Goal: Book appointment/travel/reservation

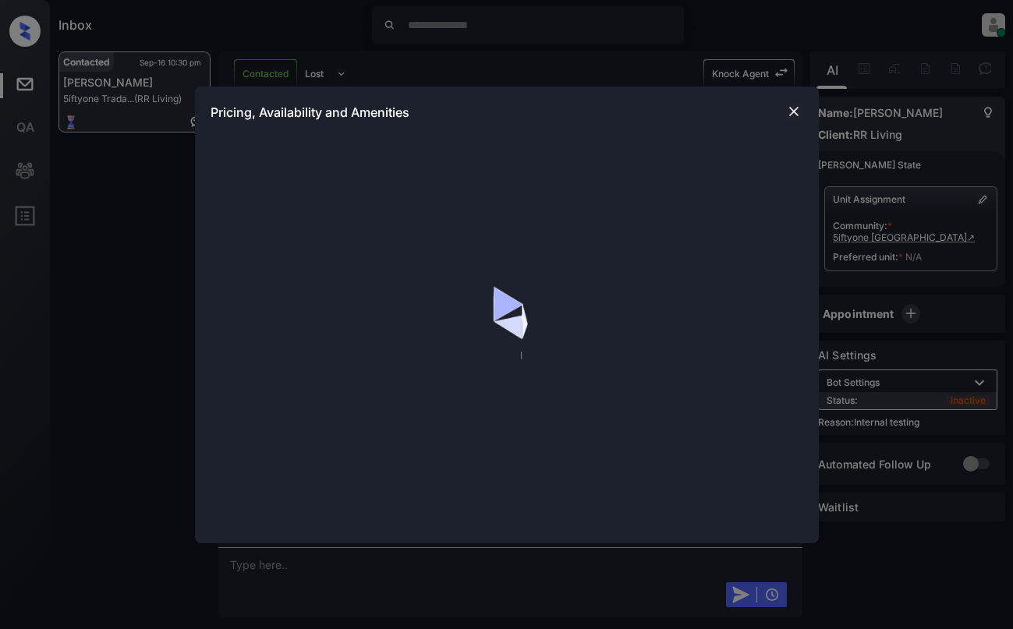
scroll to position [10358, 0]
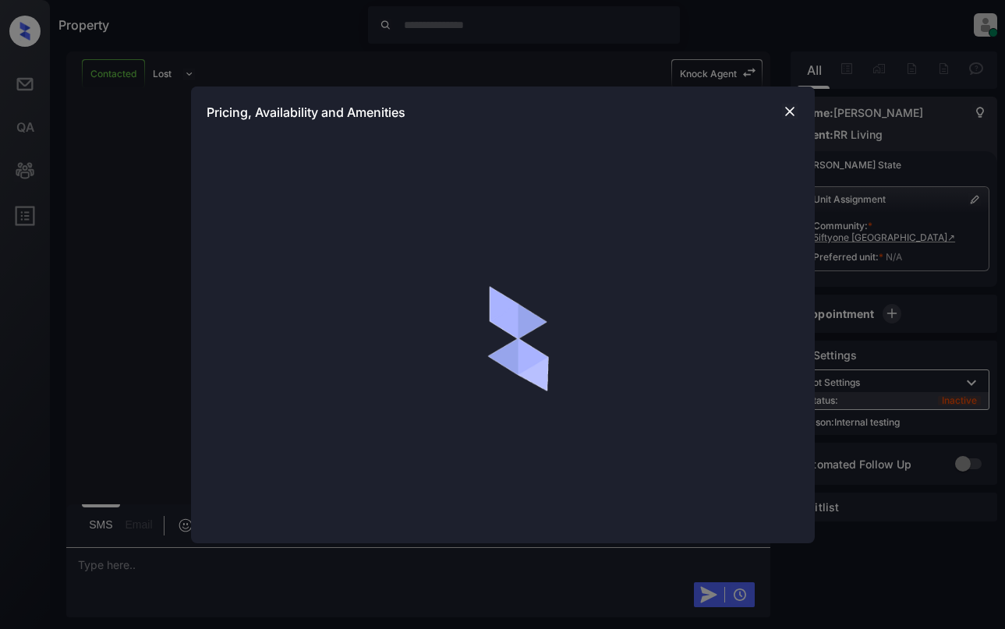
scroll to position [10670, 0]
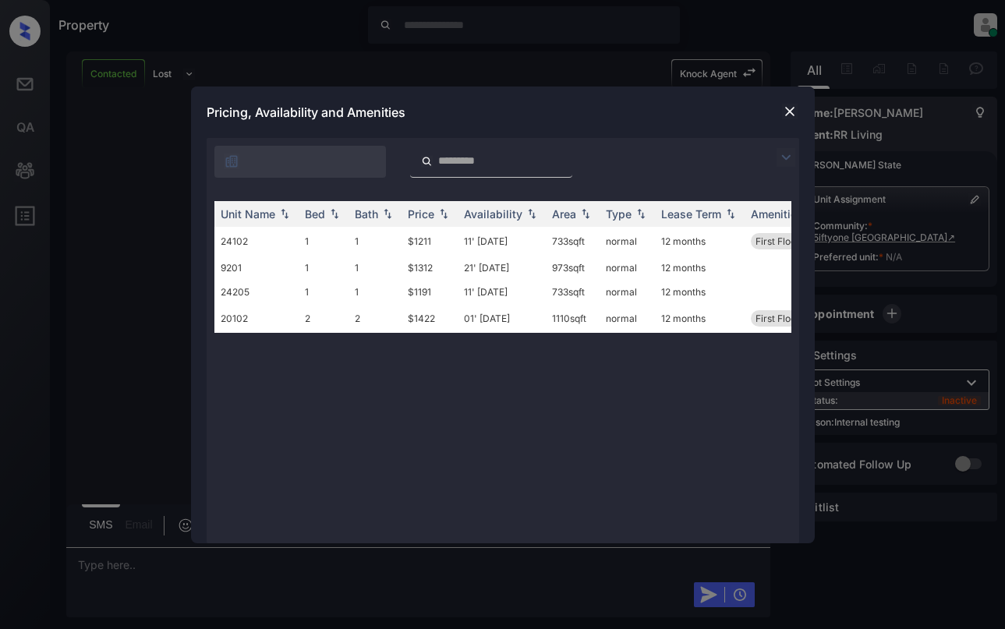
click at [790, 116] on img at bounding box center [790, 112] width 16 height 16
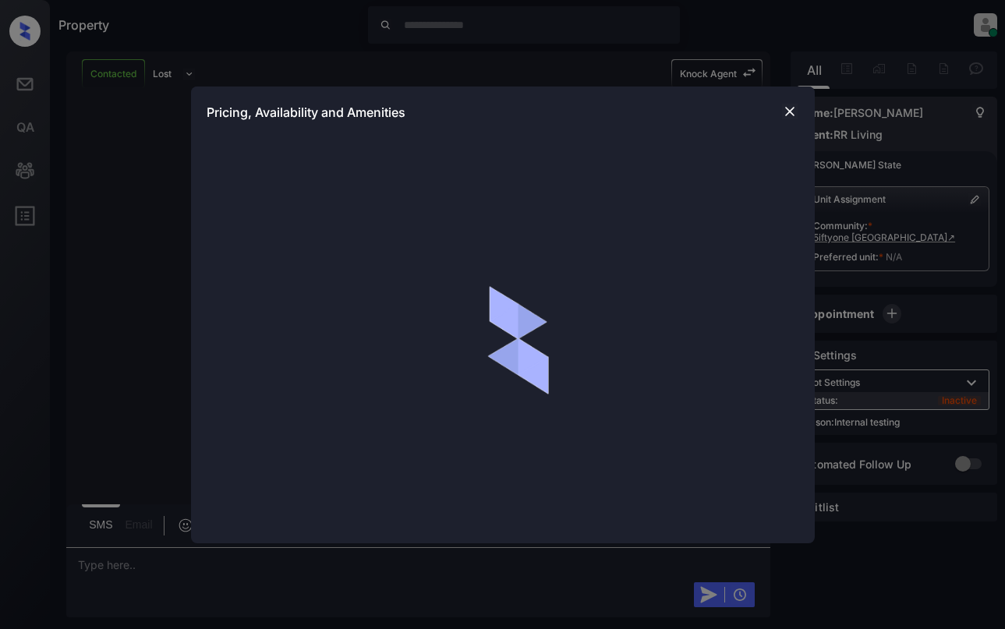
scroll to position [10202, 0]
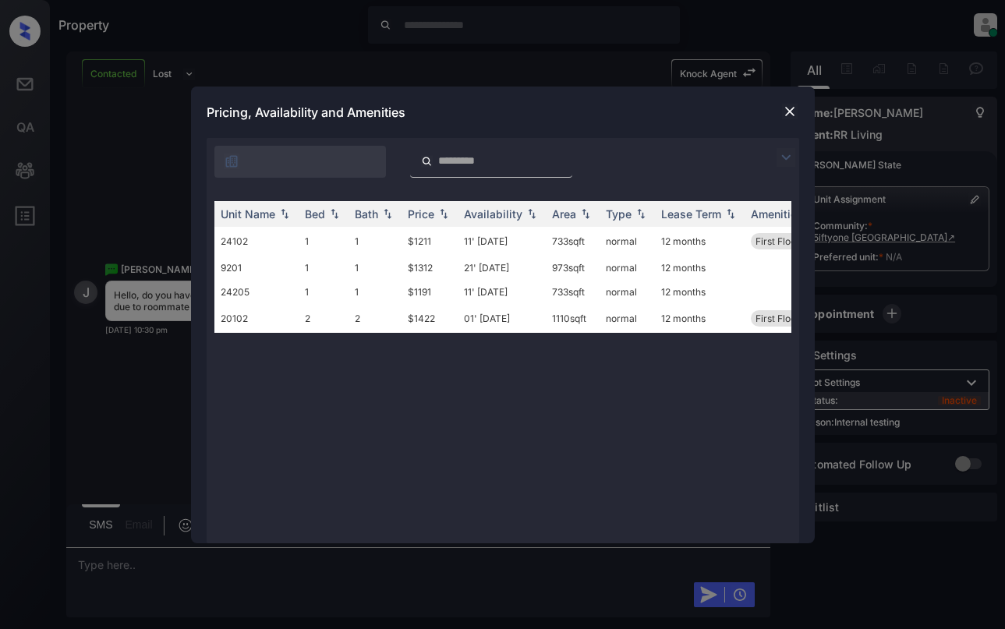
click at [790, 110] on img at bounding box center [790, 112] width 16 height 16
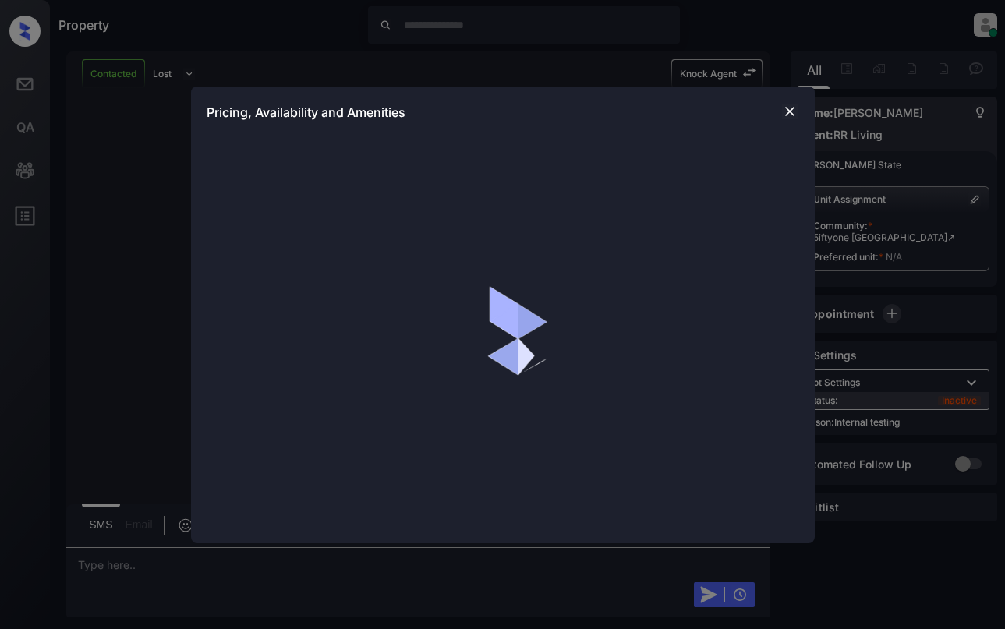
scroll to position [10202, 0]
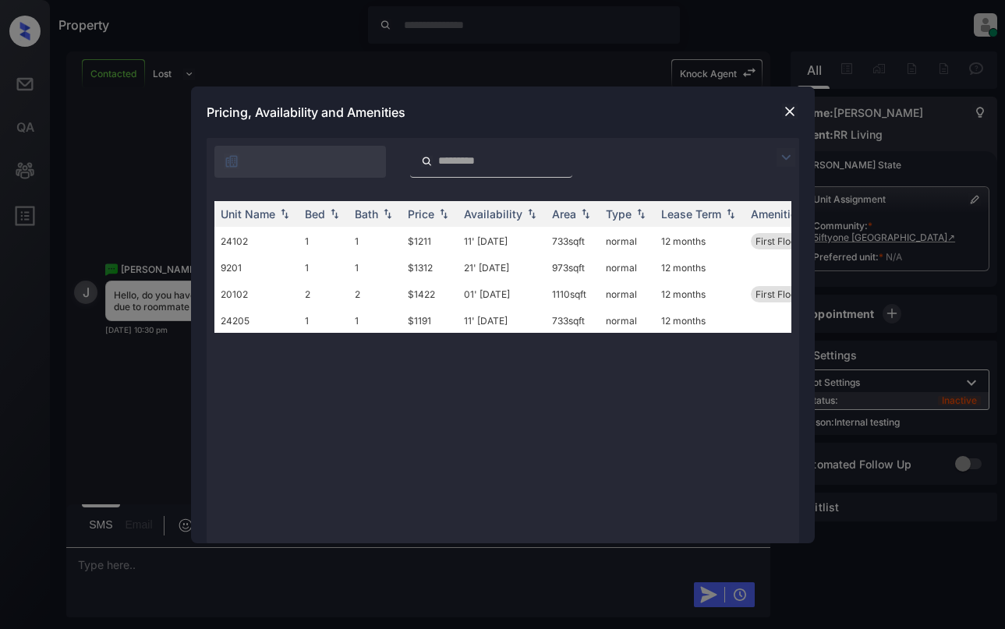
click at [788, 108] on img at bounding box center [790, 112] width 16 height 16
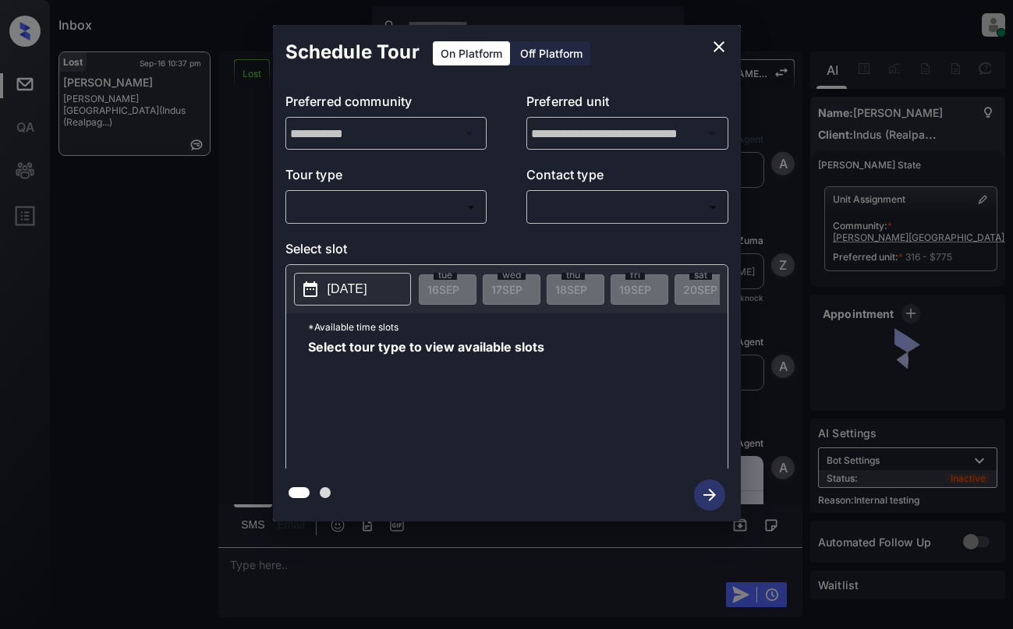
scroll to position [4971, 0]
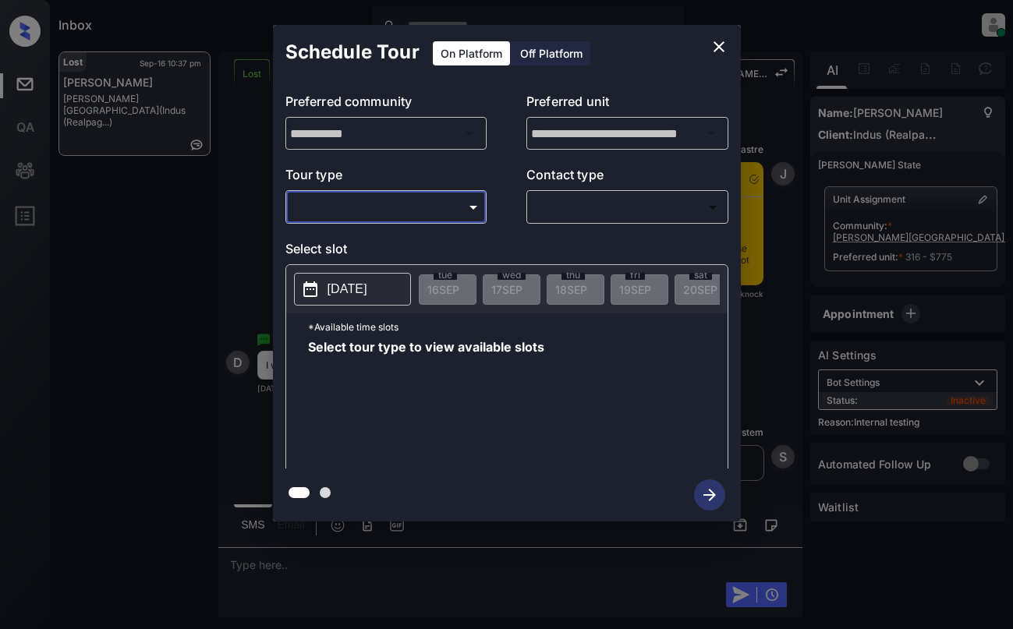
click at [407, 217] on body "Inbox Dominic Ceralde Online Set yourself offline Set yourself on break Profile…" at bounding box center [506, 314] width 1013 height 629
type input "********"
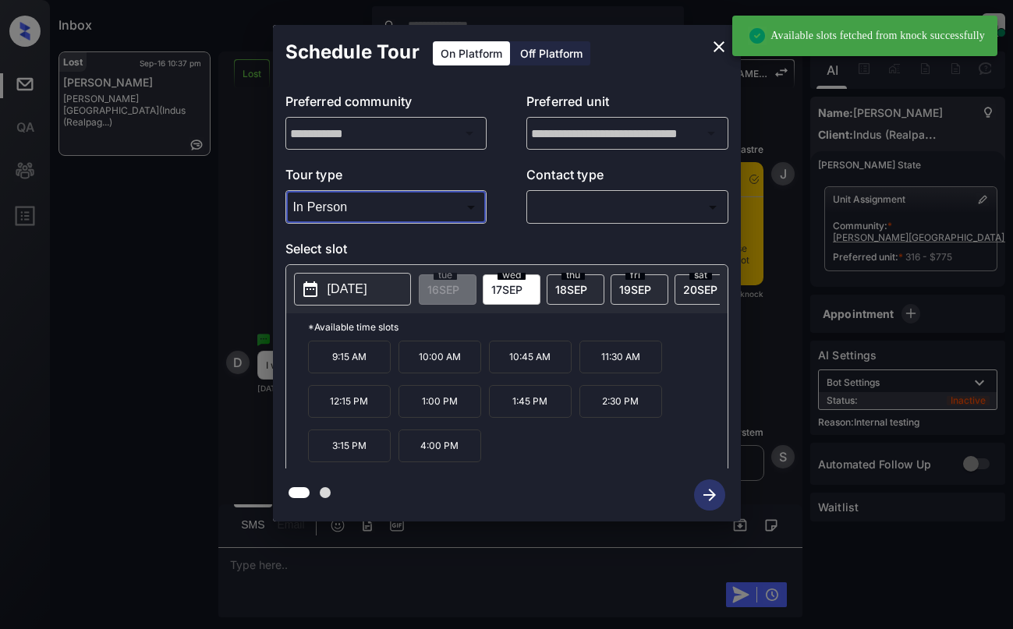
click at [346, 273] on button "2025-09-17" at bounding box center [352, 289] width 117 height 33
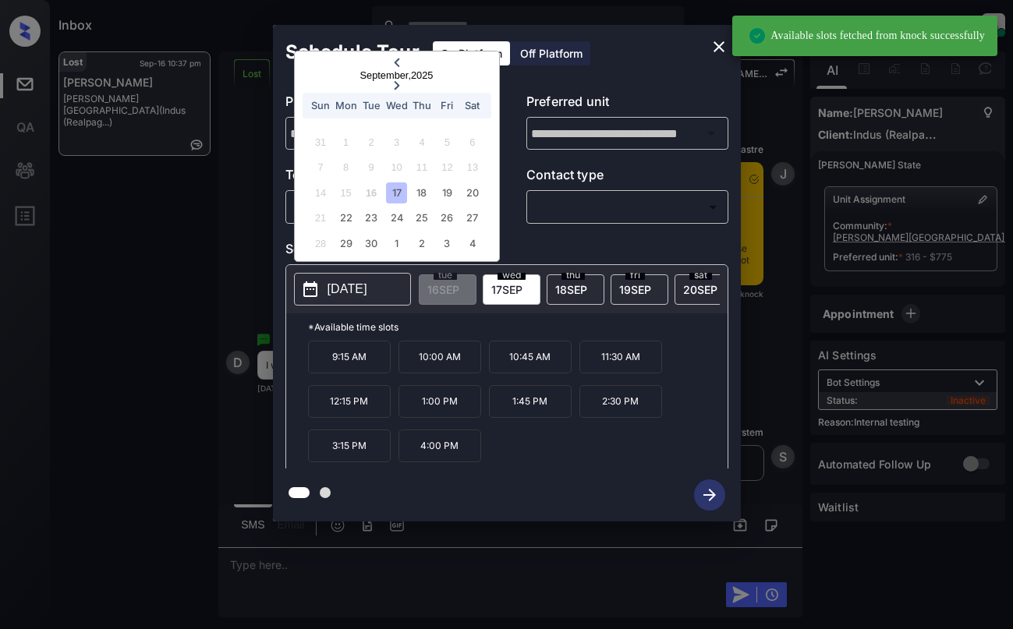
click at [352, 293] on p "2025-09-17" at bounding box center [348, 289] width 40 height 19
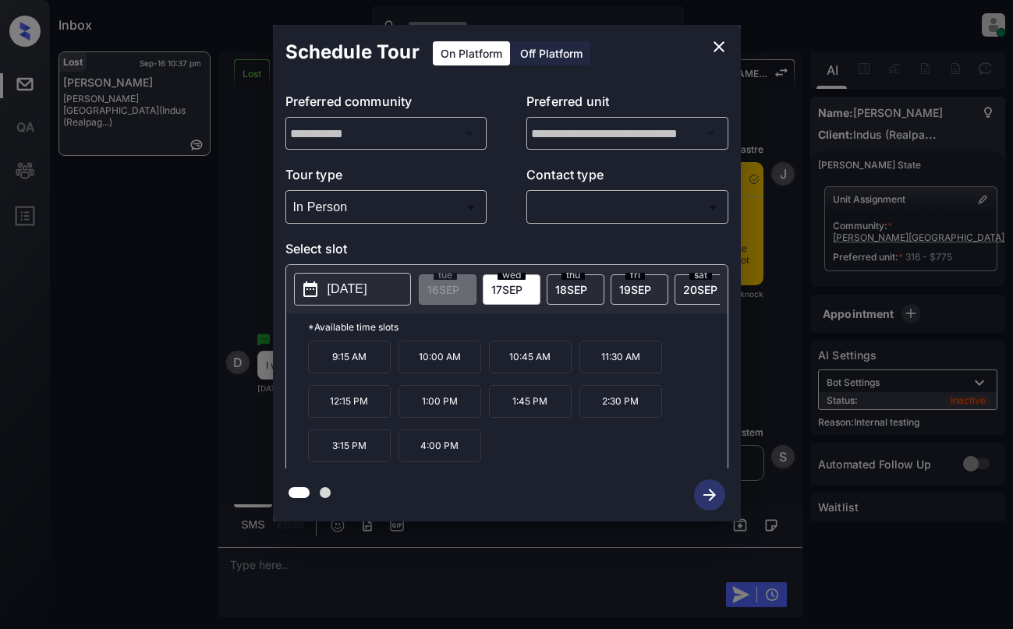
click at [716, 47] on icon "close" at bounding box center [719, 46] width 19 height 19
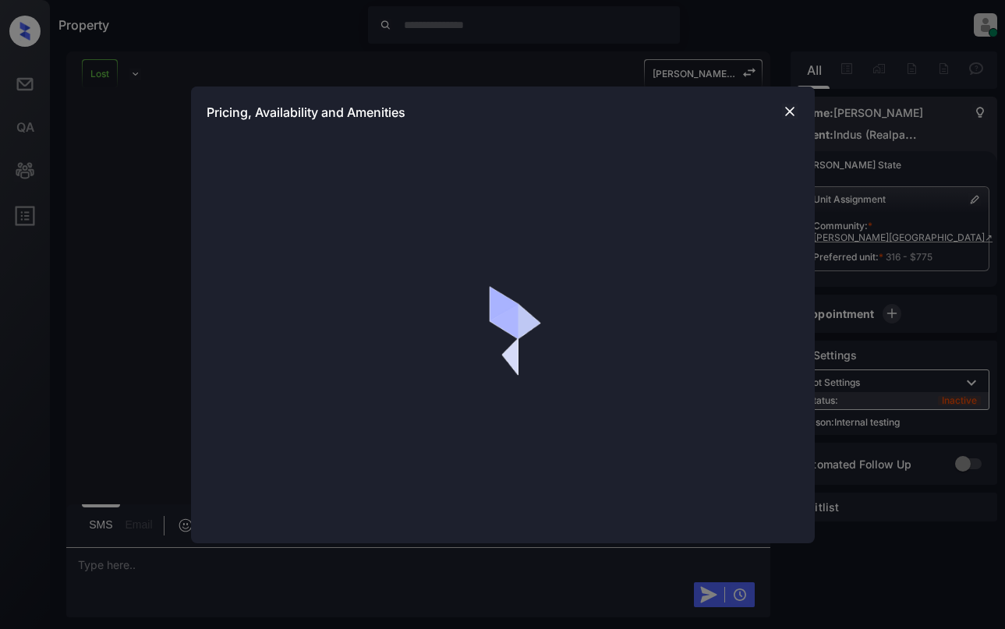
scroll to position [5675, 0]
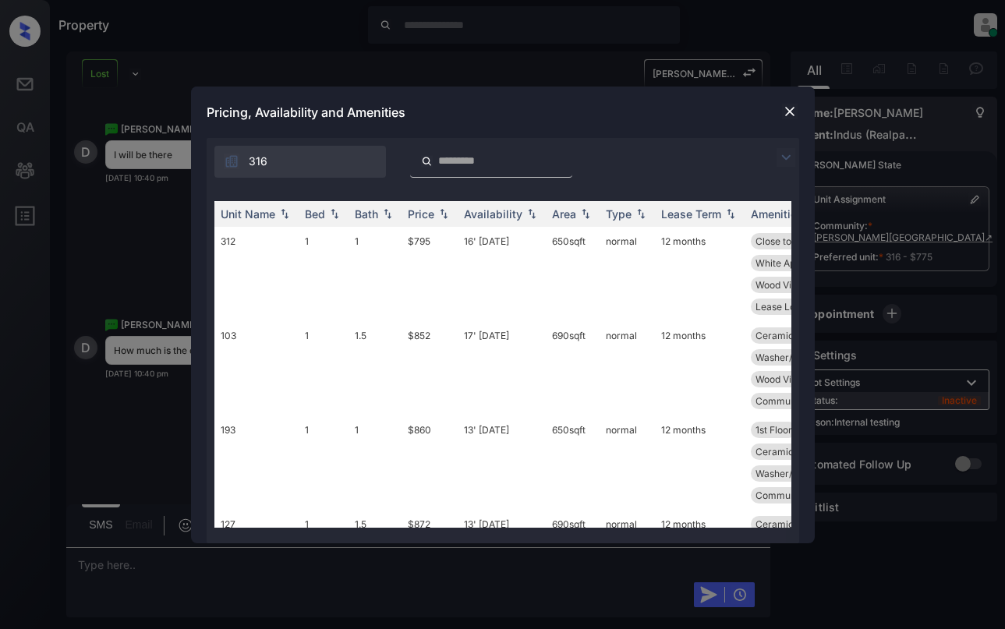
click at [785, 161] on img at bounding box center [786, 157] width 19 height 19
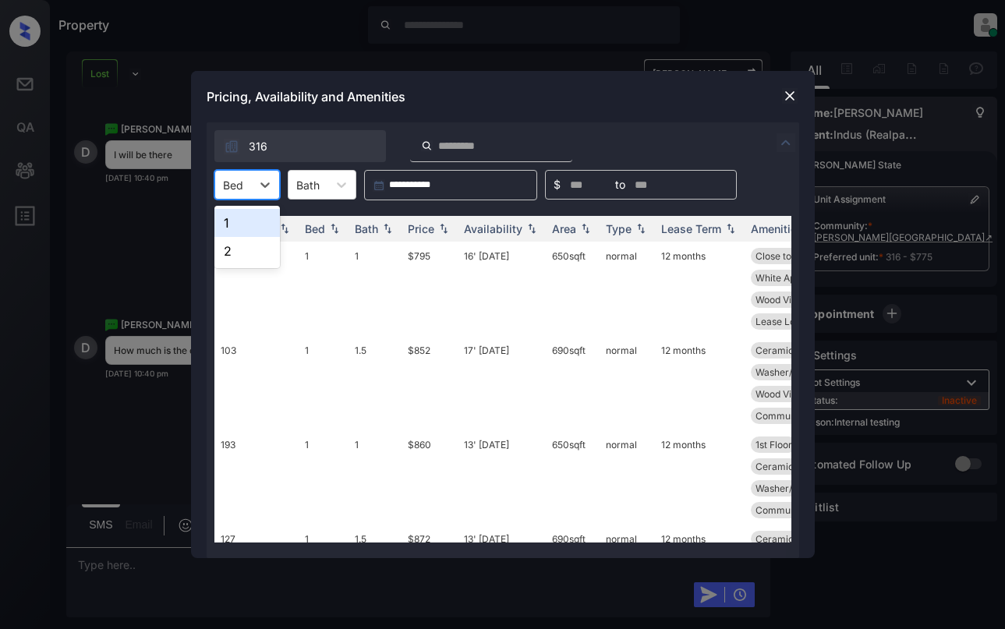
drag, startPoint x: 227, startPoint y: 174, endPoint x: 256, endPoint y: 215, distance: 50.4
click at [229, 174] on div "Bed" at bounding box center [233, 185] width 36 height 23
click at [255, 227] on div "1" at bounding box center [247, 223] width 66 height 28
click at [435, 227] on div "Price" at bounding box center [430, 228] width 44 height 13
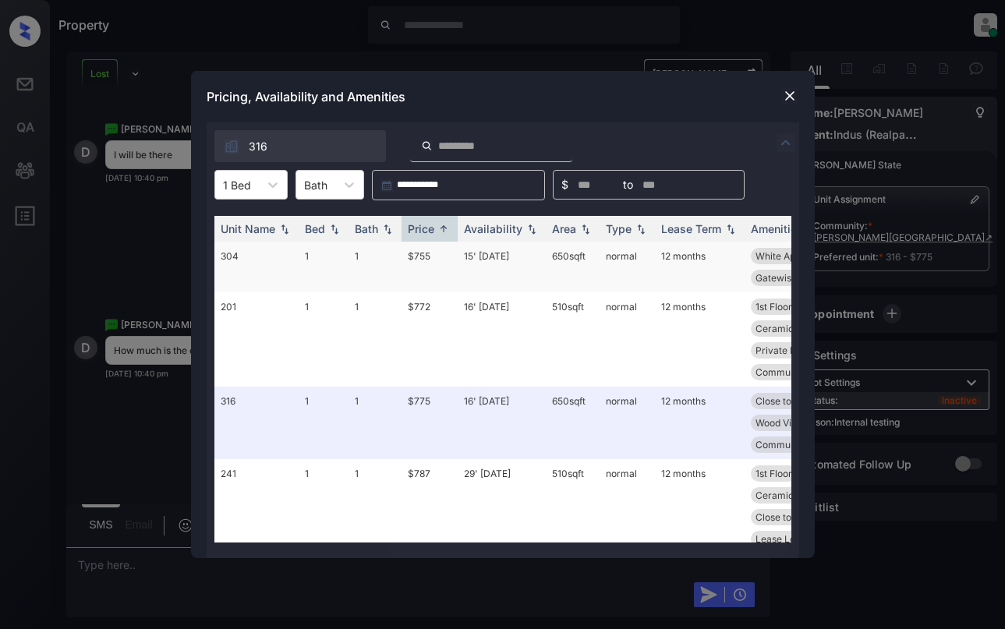
click at [440, 263] on td "$755" at bounding box center [430, 267] width 56 height 51
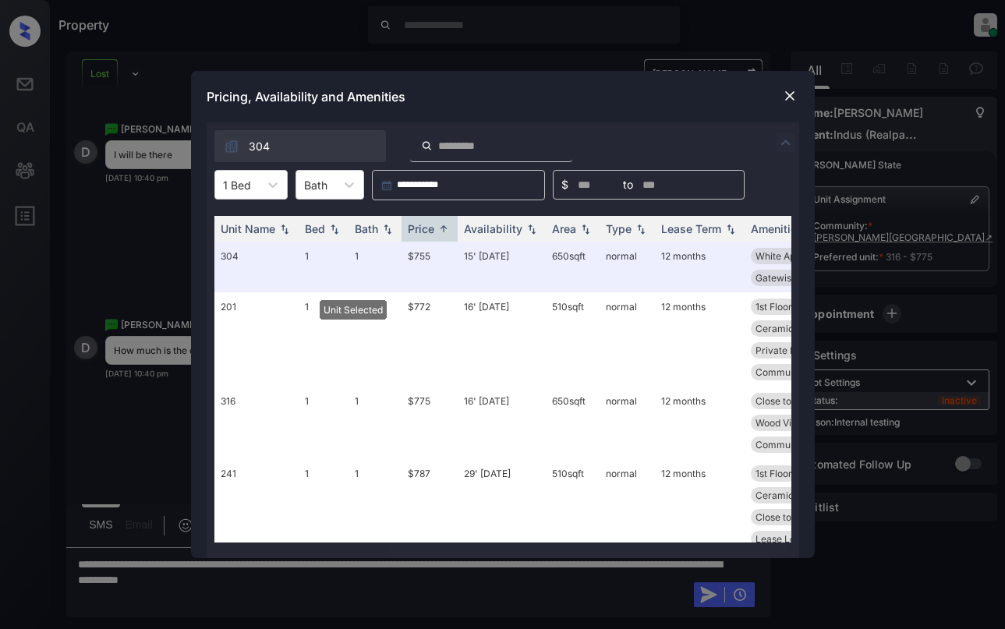
click at [785, 93] on img at bounding box center [790, 96] width 16 height 16
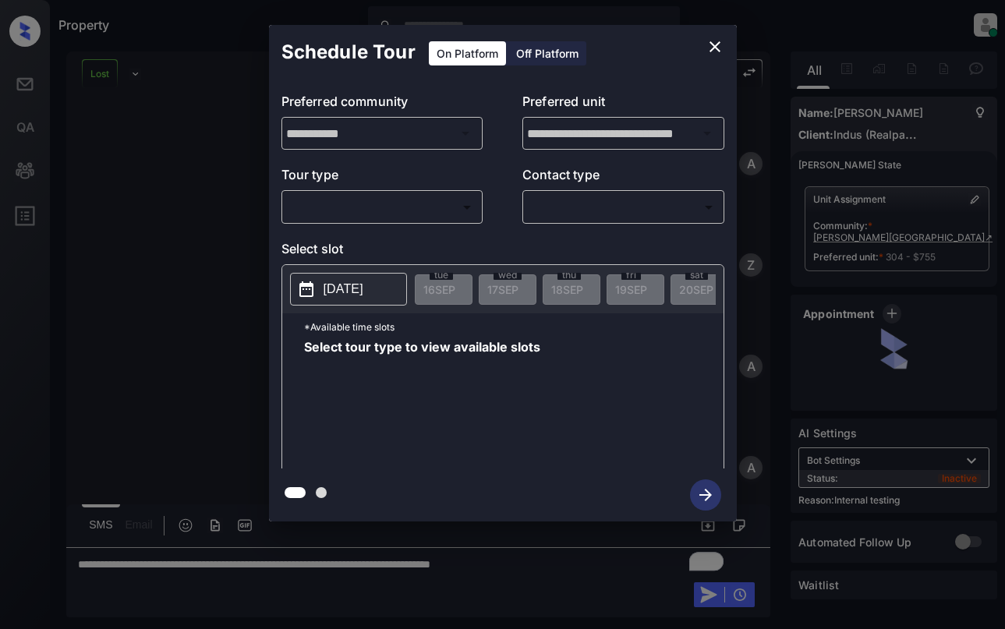
scroll to position [5776, 0]
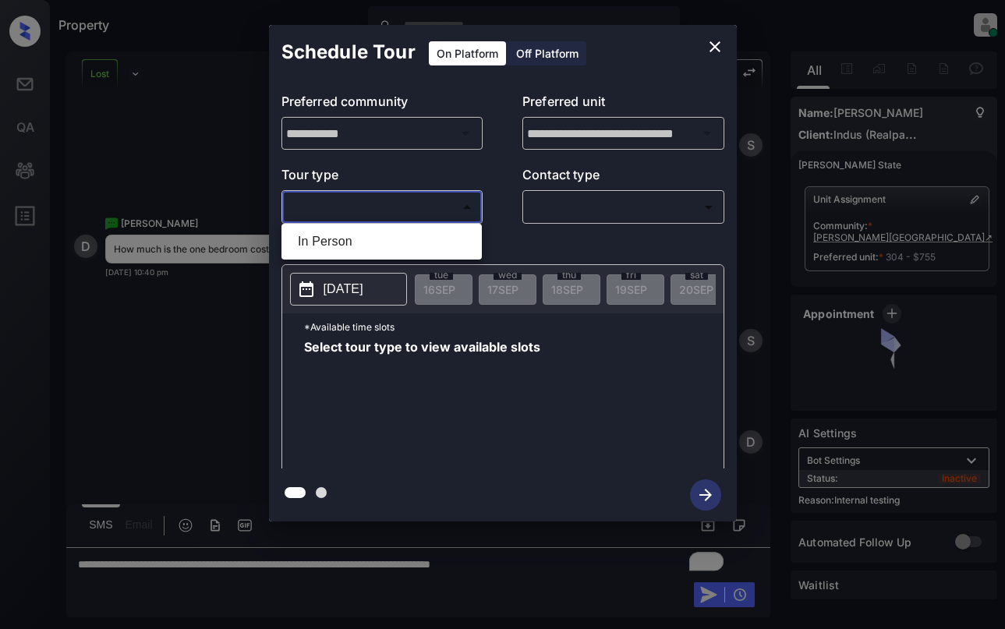
click at [346, 198] on body "Property Dominic Ceralde Online Set yourself offline Set yourself on break Prof…" at bounding box center [502, 314] width 1005 height 629
click at [360, 240] on li "In Person" at bounding box center [381, 242] width 193 height 28
type input "********"
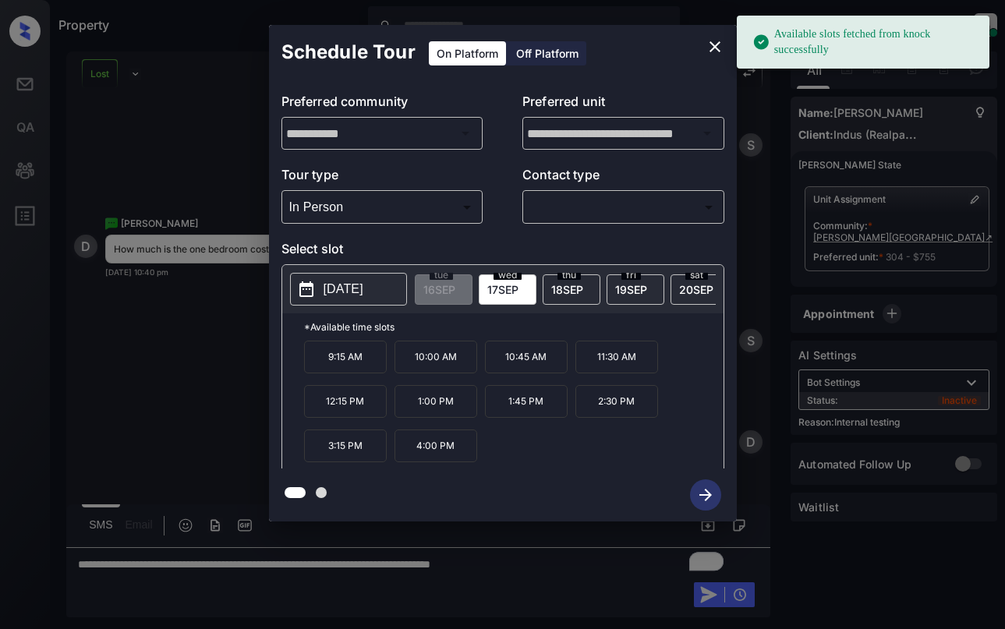
click at [363, 291] on p "2025-09-17" at bounding box center [344, 289] width 40 height 19
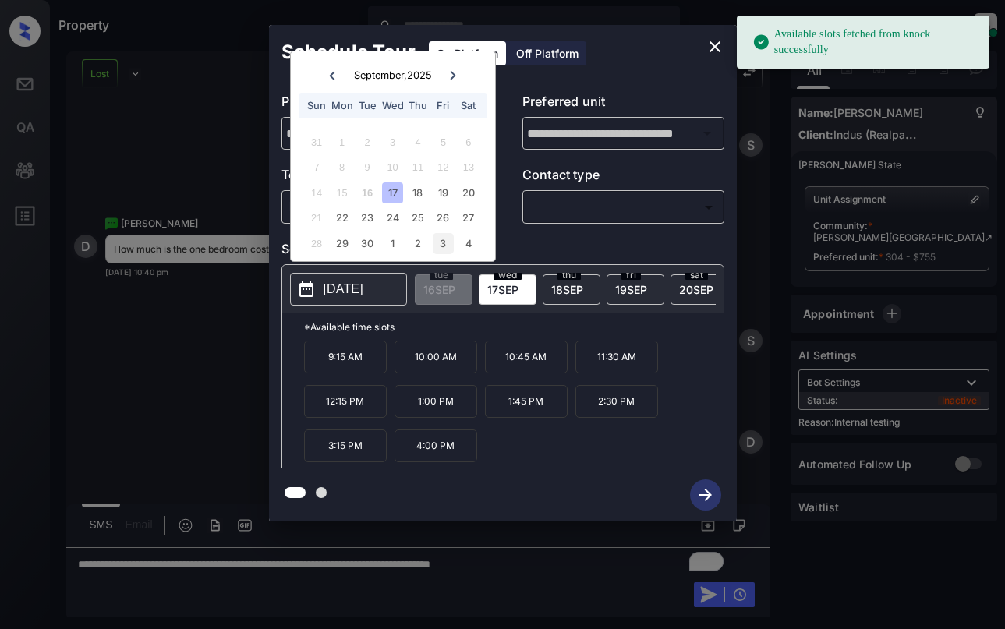
click at [442, 241] on div "3" at bounding box center [443, 243] width 21 height 21
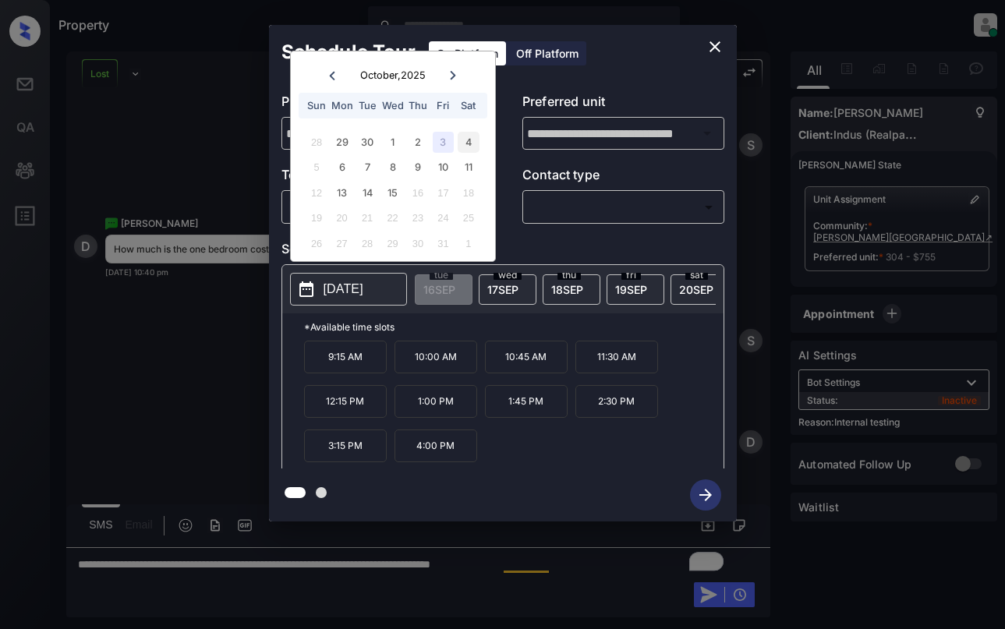
click at [474, 142] on div "4" at bounding box center [468, 142] width 21 height 21
click at [438, 142] on div "3" at bounding box center [443, 142] width 21 height 21
click at [721, 47] on icon "close" at bounding box center [715, 46] width 19 height 19
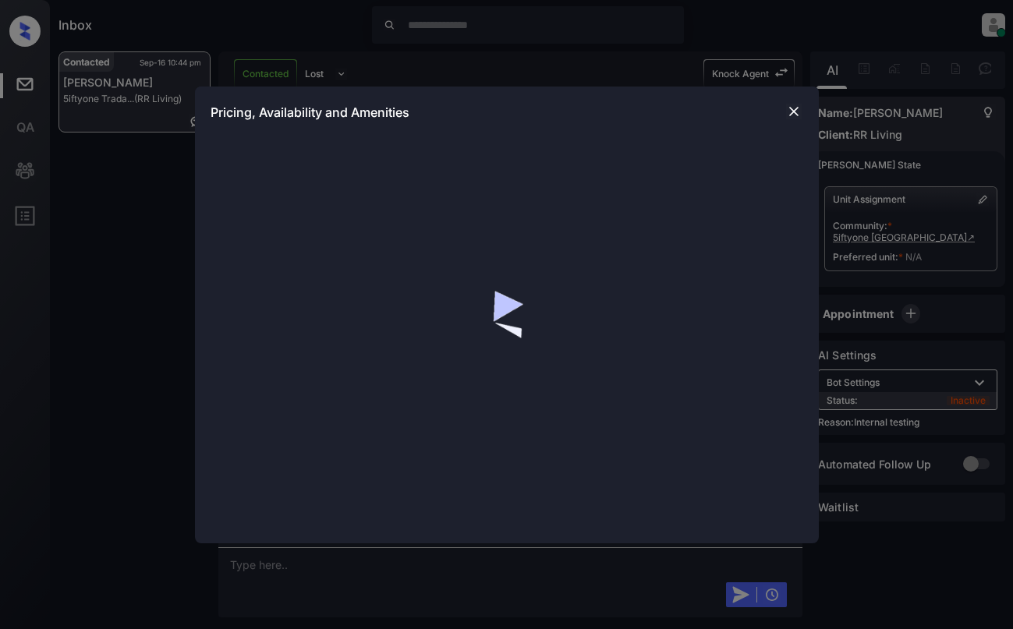
scroll to position [11321, 0]
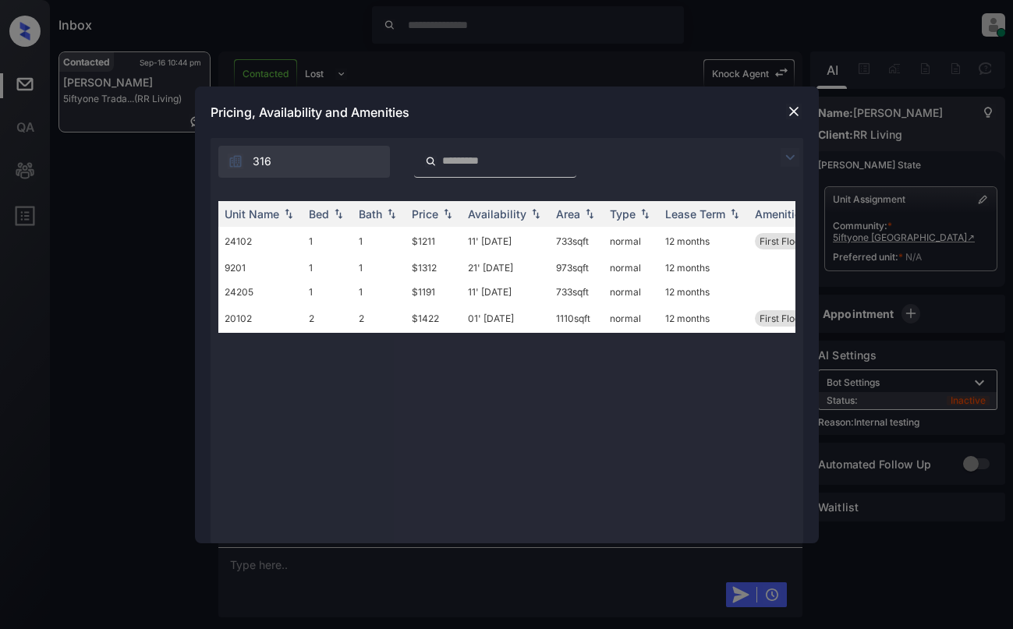
click at [794, 158] on img at bounding box center [790, 157] width 19 height 19
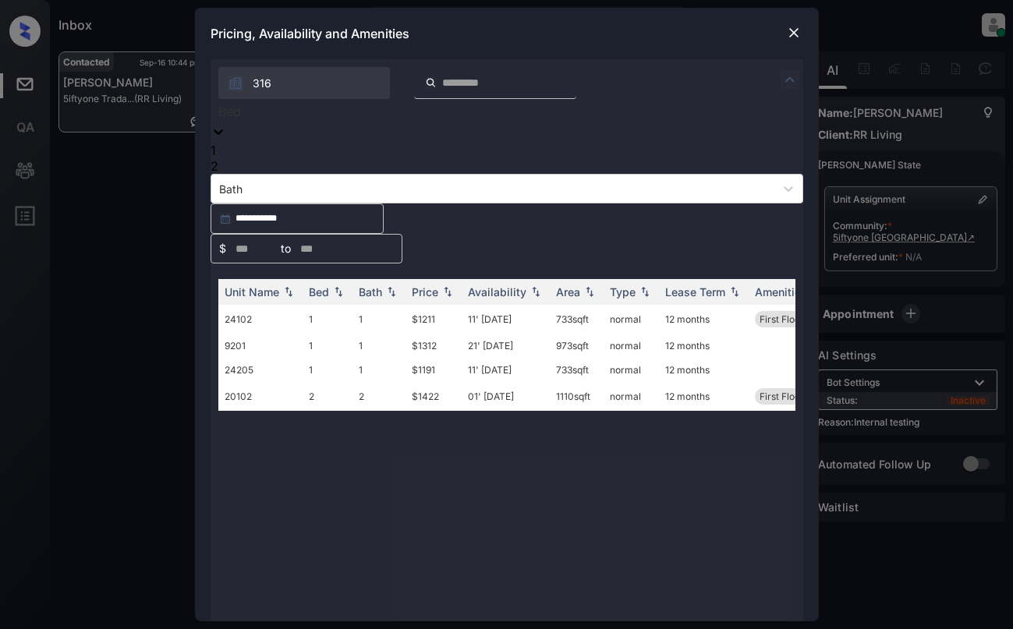
drag, startPoint x: 236, startPoint y: 187, endPoint x: 251, endPoint y: 226, distance: 41.7
click at [236, 121] on div at bounding box center [506, 111] width 577 height 19
click at [251, 158] on div "1" at bounding box center [507, 151] width 593 height 16
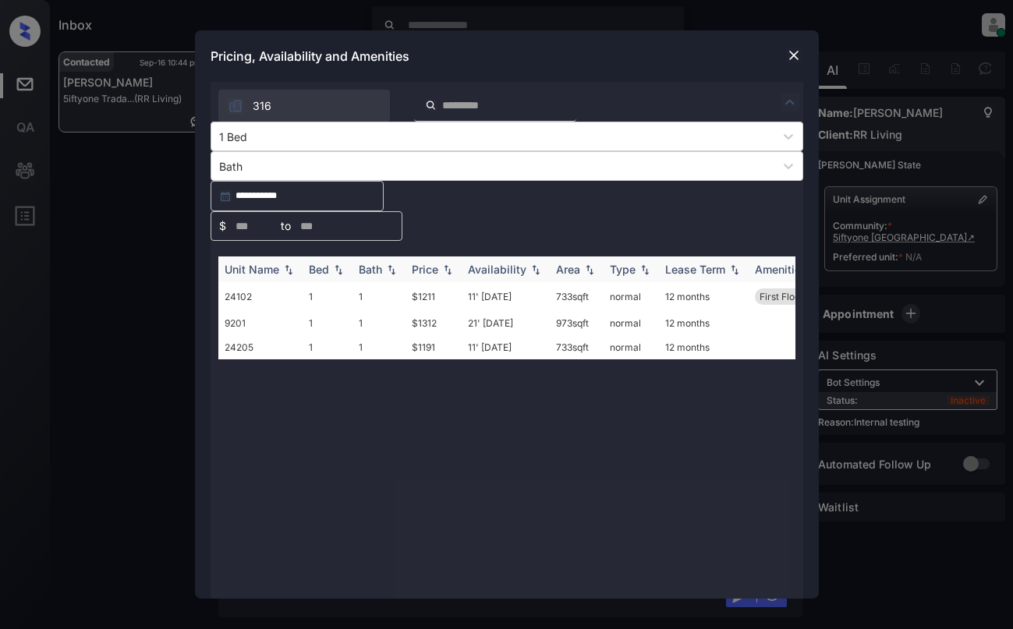
click at [446, 264] on img at bounding box center [448, 269] width 16 height 11
click at [560, 397] on div "Unit Name Bed Bath Price Availability Area Type Lease Term Amenities 24205 1 1 …" at bounding box center [506, 420] width 577 height 327
click at [799, 63] on img at bounding box center [794, 56] width 16 height 16
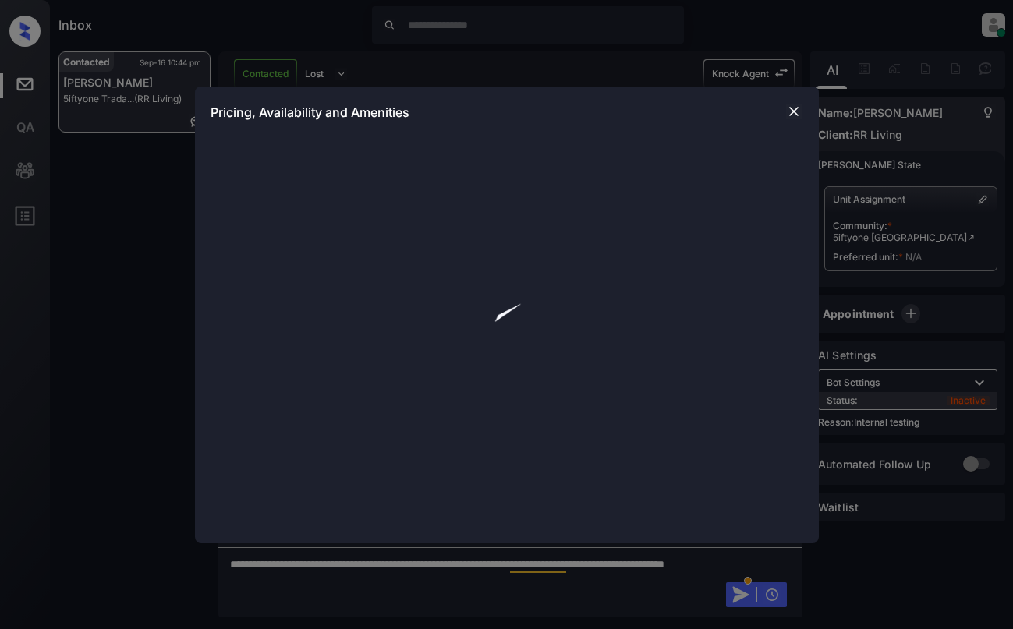
scroll to position [11477, 0]
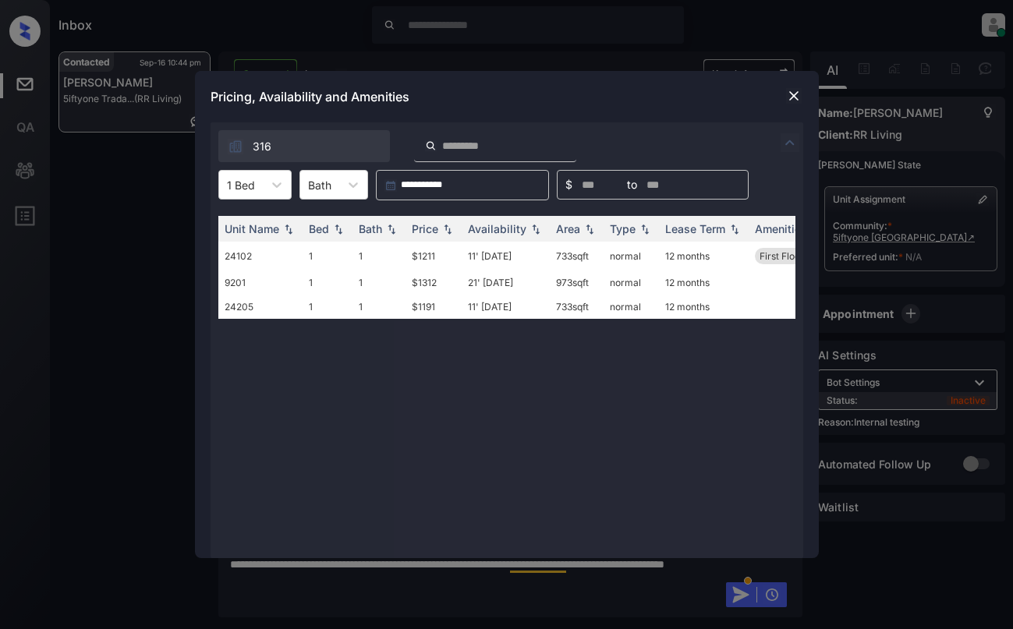
click at [792, 95] on img at bounding box center [794, 96] width 16 height 16
